Goal: Find specific page/section: Find specific page/section

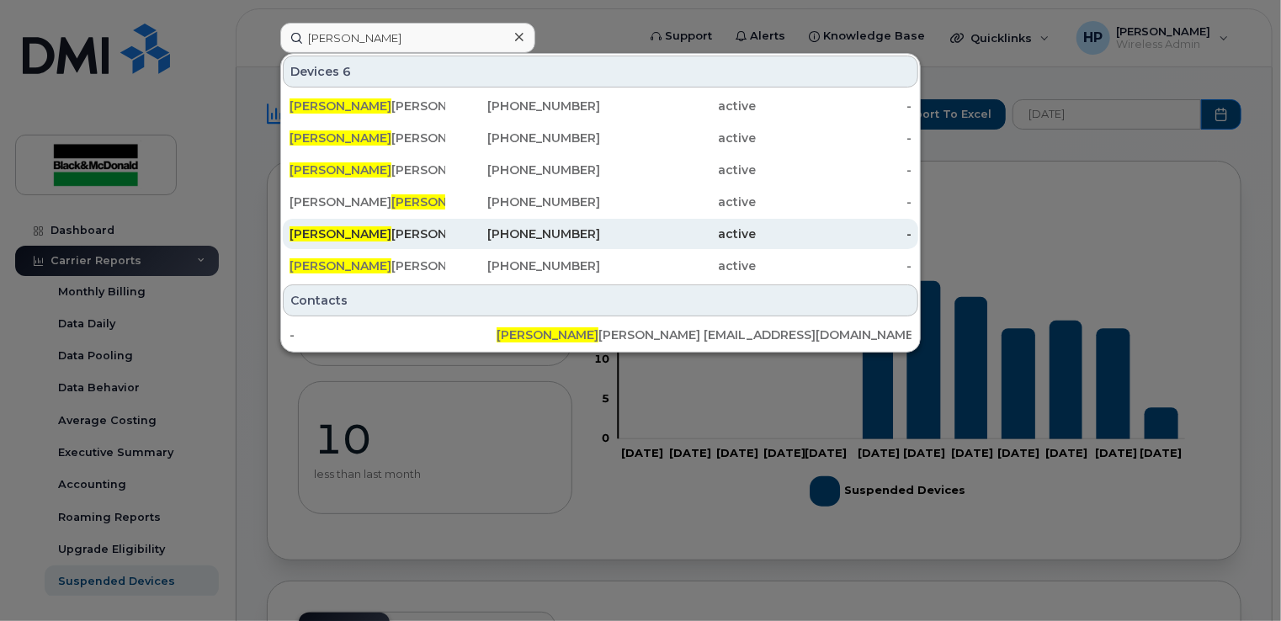
type input "[PERSON_NAME]"
click at [417, 240] on div "[PERSON_NAME]" at bounding box center [367, 234] width 156 height 17
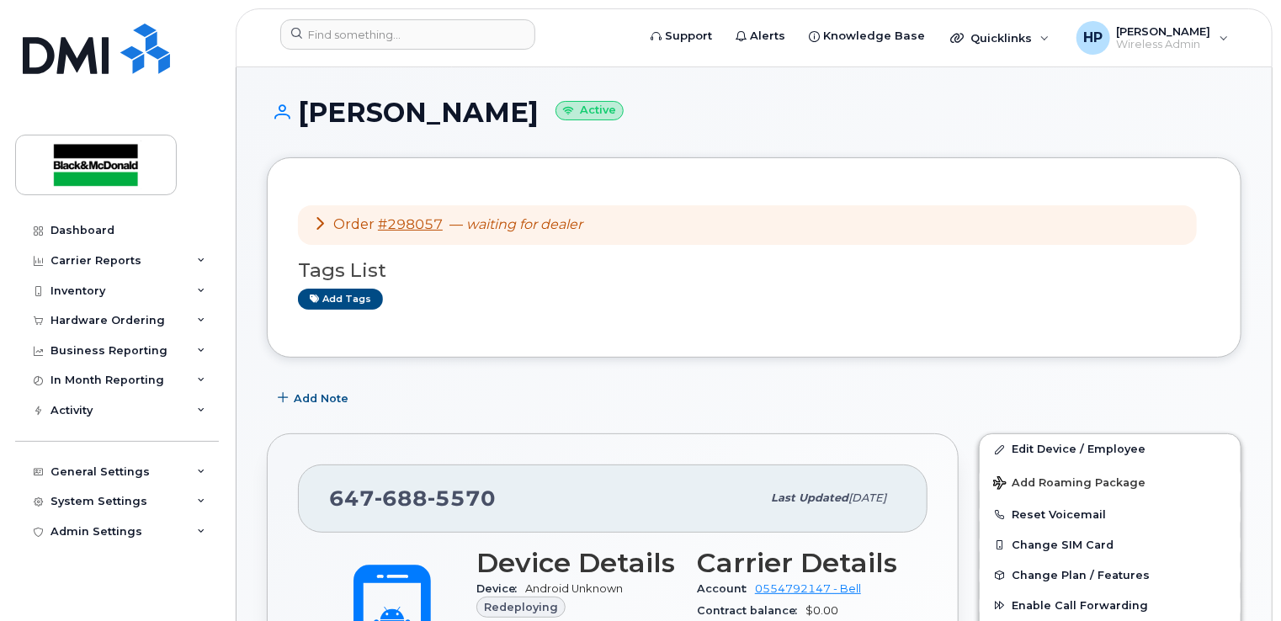
click at [315, 223] on icon at bounding box center [319, 222] width 13 height 13
